Goal: Information Seeking & Learning: Learn about a topic

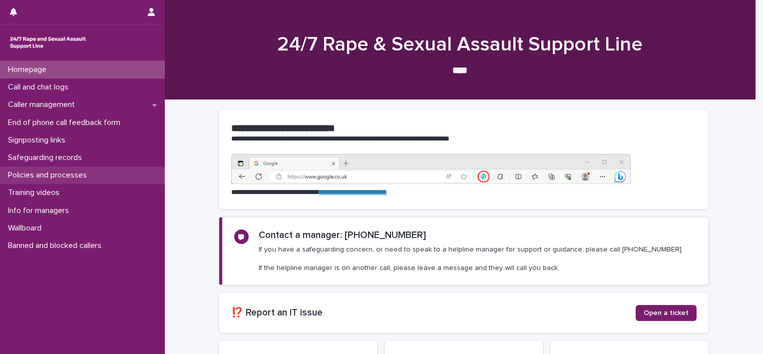
click at [71, 173] on p "Policies and processes" at bounding box center [49, 174] width 91 height 9
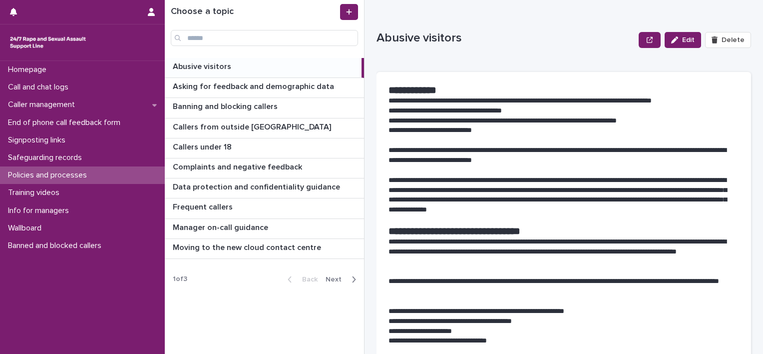
click at [236, 62] on p at bounding box center [265, 66] width 185 height 9
click at [232, 66] on p at bounding box center [265, 66] width 185 height 9
click at [235, 18] on div "Choose a topic" at bounding box center [264, 12] width 187 height 16
